Goal: Find specific page/section: Find specific page/section

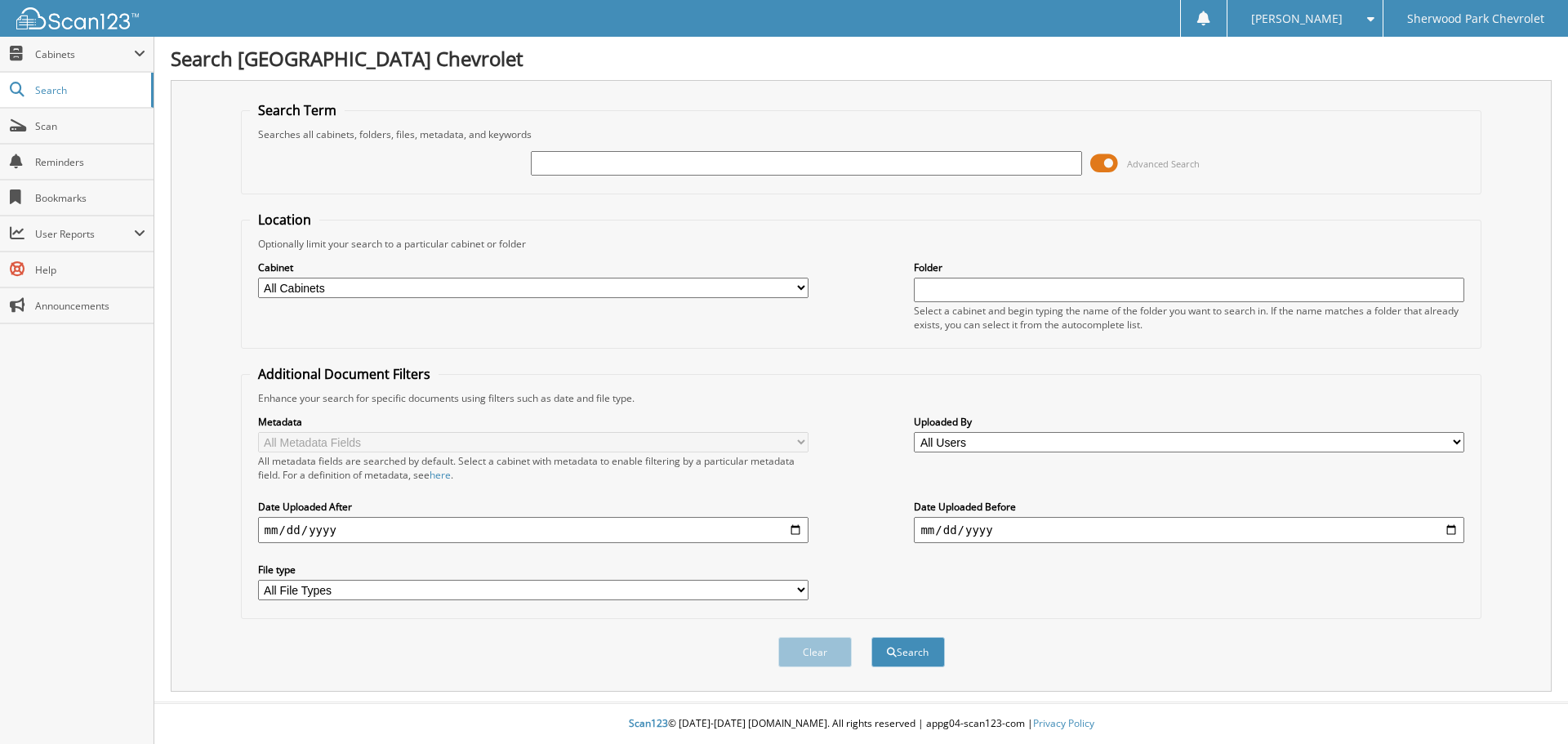
click at [550, 157] on input "text" at bounding box center [805, 162] width 550 height 24
type input "585328"
click at [871, 637] on button "Search" at bounding box center [908, 651] width 73 height 30
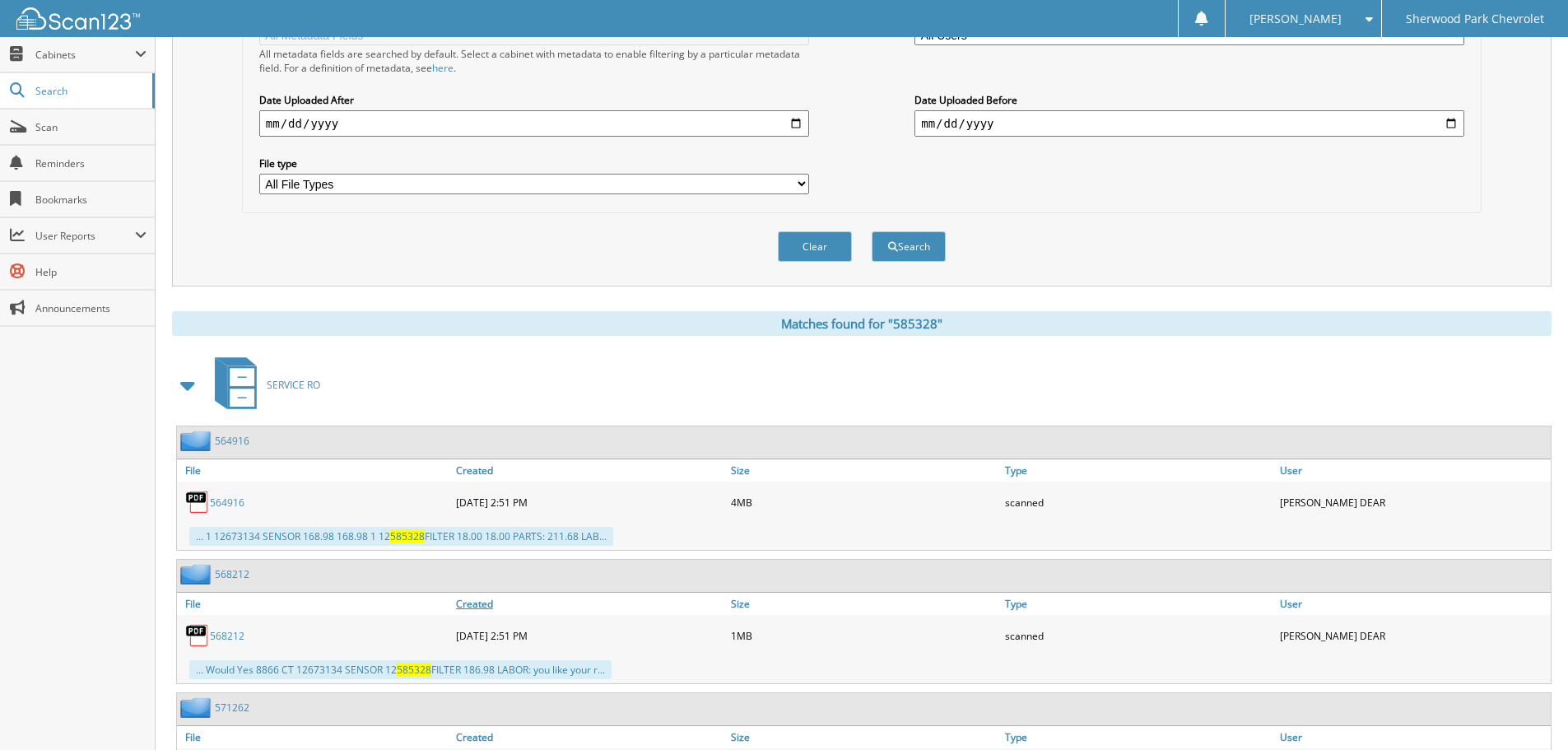
scroll to position [411, 0]
